Goal: Complete application form

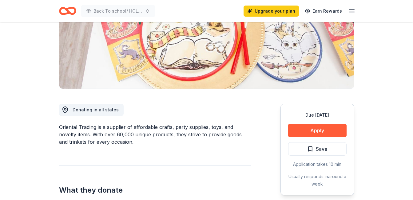
scroll to position [98, 0]
click at [323, 133] on button "Apply" at bounding box center [317, 130] width 58 height 14
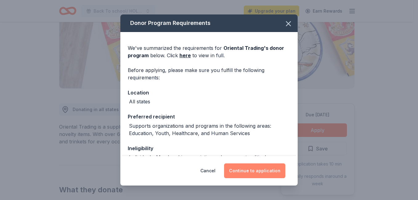
click at [259, 173] on button "Continue to application" at bounding box center [254, 170] width 61 height 15
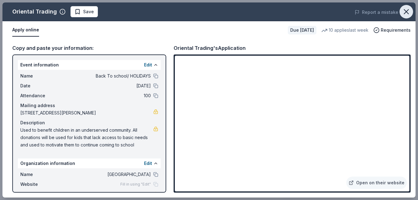
click at [402, 9] on icon "button" at bounding box center [406, 11] width 9 height 9
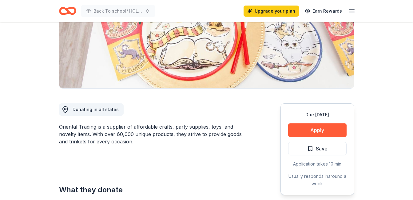
scroll to position [0, 0]
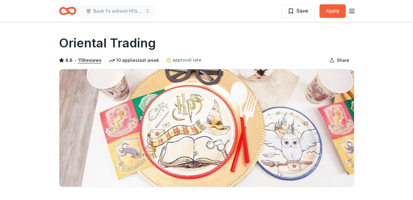
click at [74, 10] on icon "Home" at bounding box center [71, 11] width 10 height 6
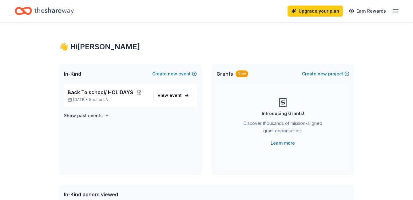
click at [66, 10] on icon "Home" at bounding box center [53, 11] width 39 height 13
click at [397, 11] on line "button" at bounding box center [395, 11] width 5 height 0
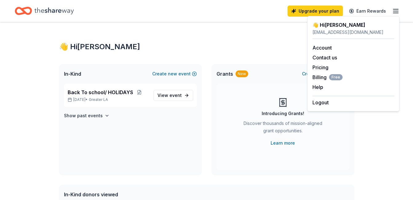
click at [33, 11] on div "Home" at bounding box center [44, 11] width 59 height 14
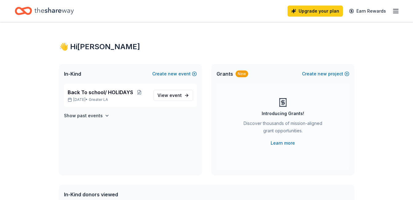
click at [46, 10] on icon "Home" at bounding box center [53, 11] width 39 height 13
click at [142, 99] on p "Dec 19, 2025 • Greater LA" at bounding box center [108, 99] width 81 height 5
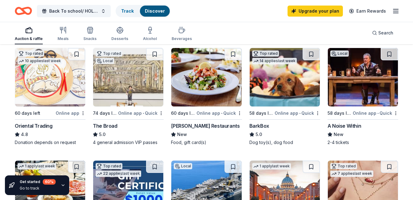
scroll to position [183, 0]
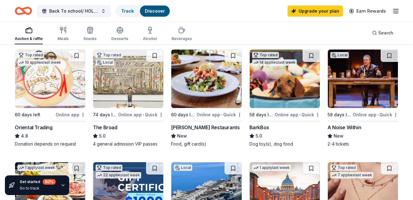
click at [120, 84] on img at bounding box center [128, 79] width 70 height 58
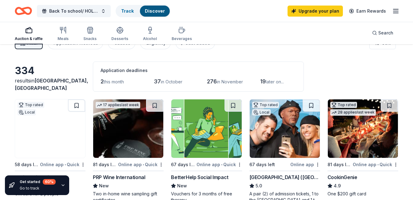
scroll to position [13, 0]
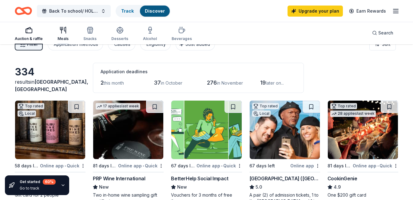
click at [63, 39] on div "Meals" at bounding box center [63, 38] width 11 height 5
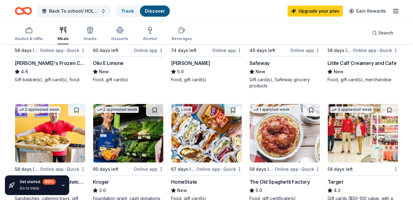
scroll to position [246, 0]
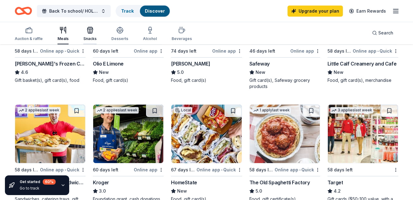
click at [88, 36] on div "Snacks" at bounding box center [89, 33] width 13 height 15
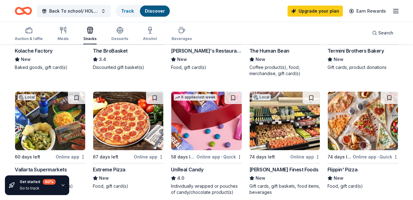
scroll to position [369, 0]
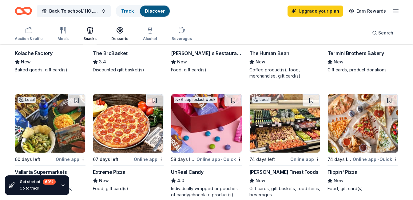
click at [124, 37] on div "Desserts" at bounding box center [119, 38] width 17 height 5
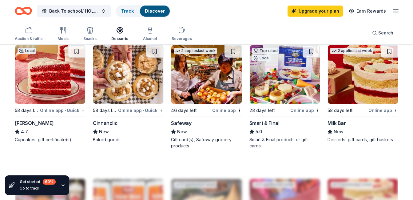
scroll to position [418, 0]
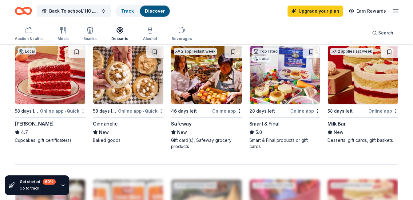
click at [294, 77] on img at bounding box center [285, 75] width 70 height 58
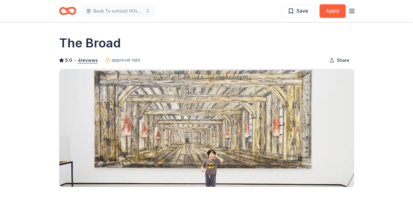
click at [68, 10] on icon "Home" at bounding box center [65, 11] width 10 height 6
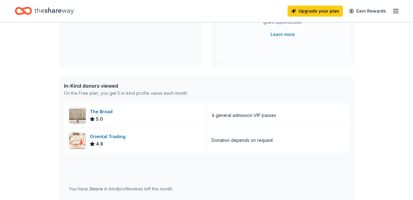
scroll to position [108, 0]
click at [106, 112] on div "The Broad" at bounding box center [102, 111] width 25 height 7
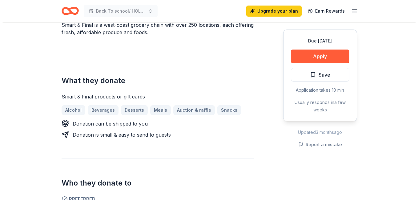
scroll to position [201, 0]
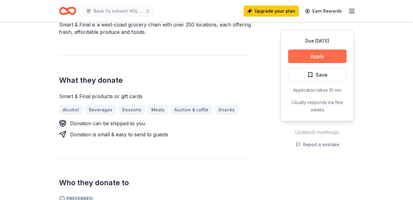
click at [313, 51] on button "Apply" at bounding box center [317, 57] width 58 height 14
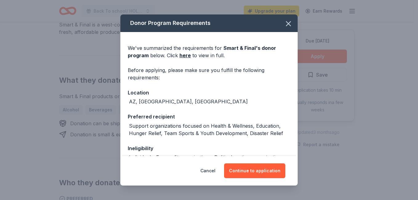
scroll to position [99, 0]
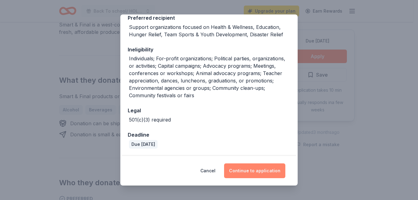
click at [259, 171] on button "Continue to application" at bounding box center [254, 170] width 61 height 15
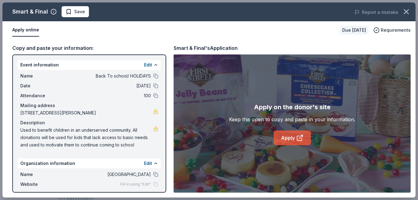
click at [299, 135] on icon at bounding box center [299, 137] width 7 height 7
